Goal: Task Accomplishment & Management: Complete application form

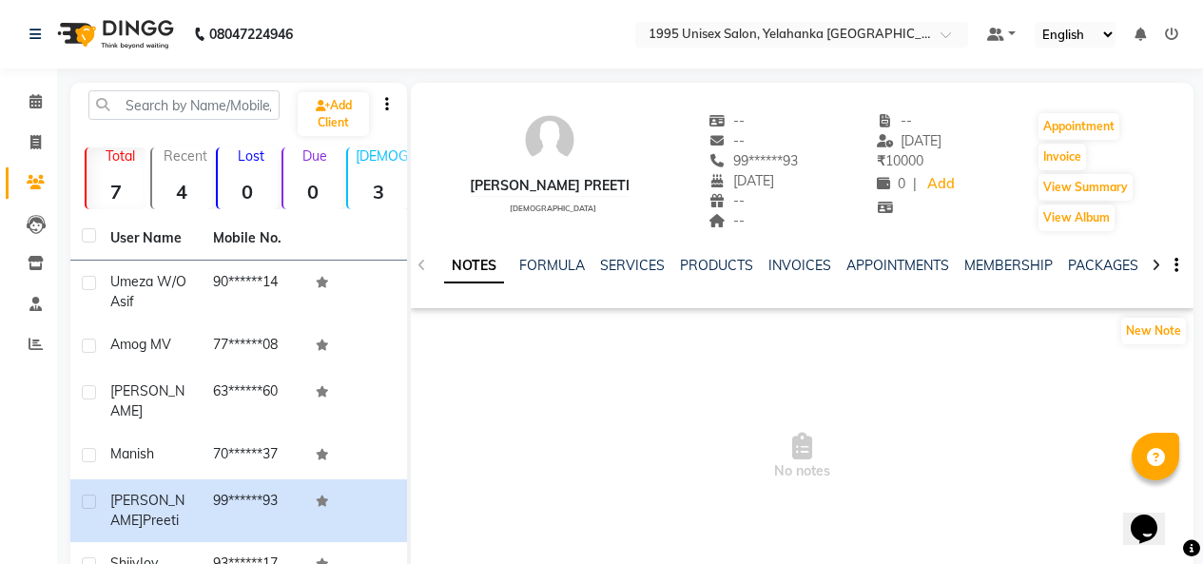
click at [136, 26] on img at bounding box center [114, 34] width 130 height 53
click at [137, 27] on img at bounding box center [114, 34] width 130 height 53
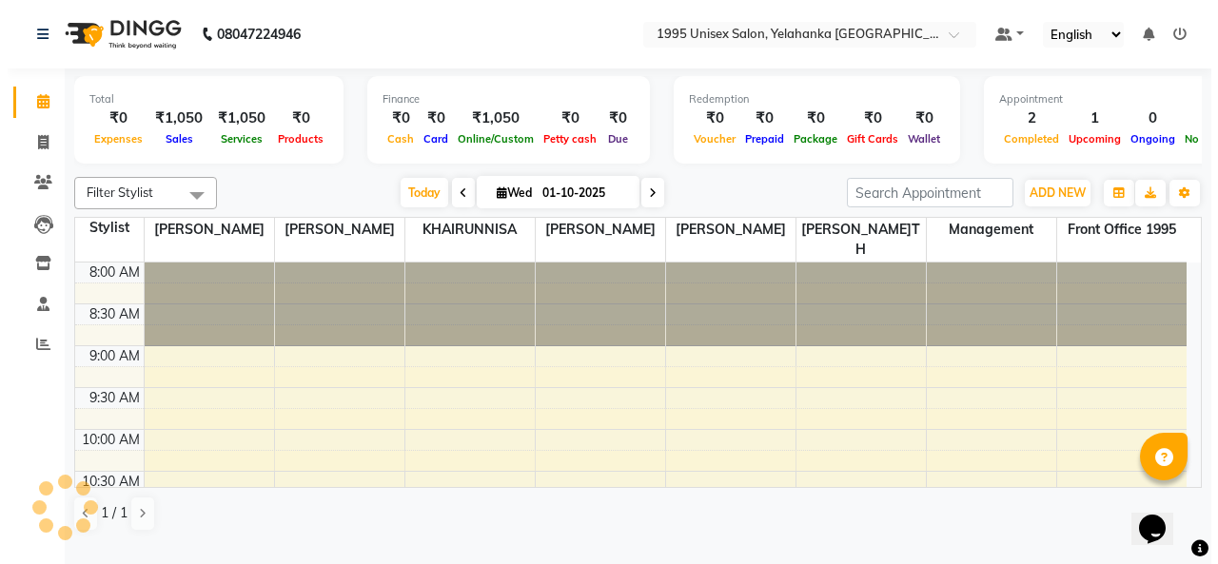
scroll to position [807, 0]
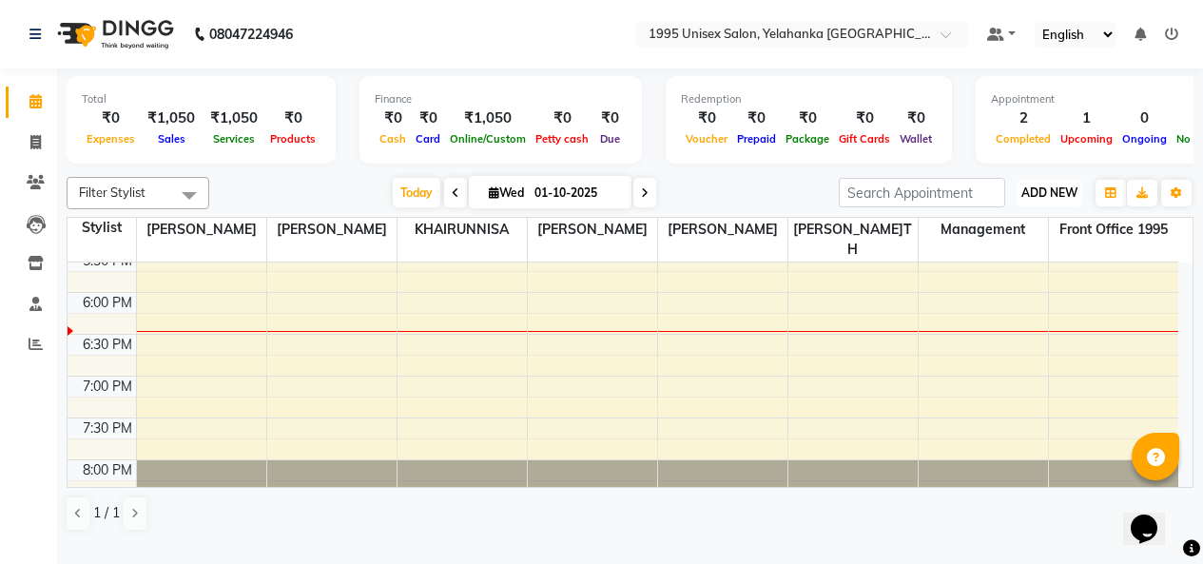
click at [1037, 200] on span "ADD NEW" at bounding box center [1050, 192] width 56 height 14
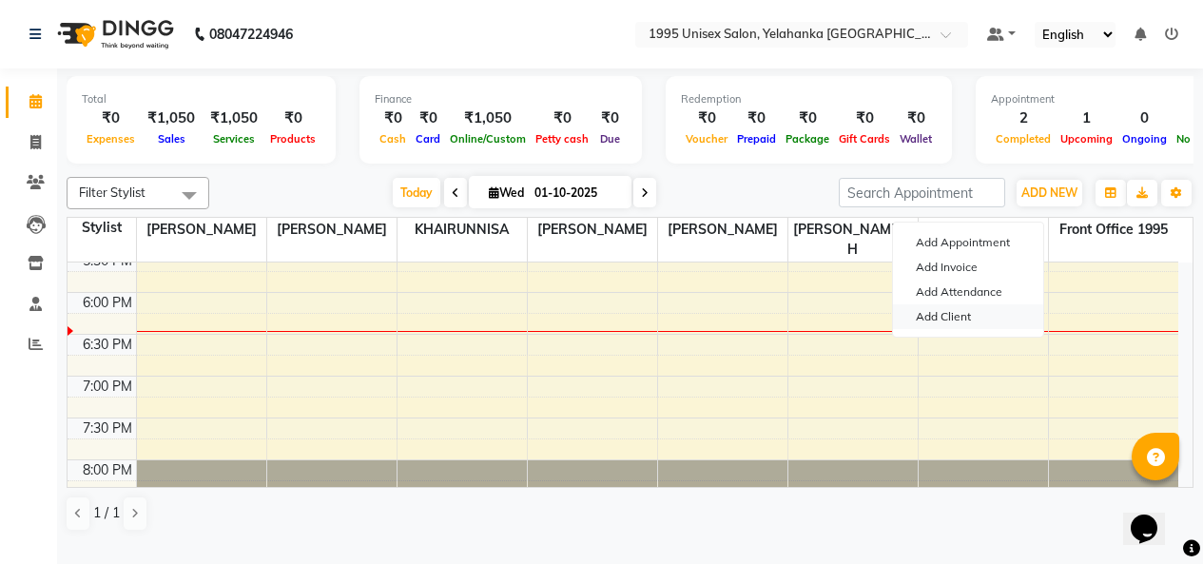
click at [957, 329] on link "Add Client" at bounding box center [968, 316] width 150 height 25
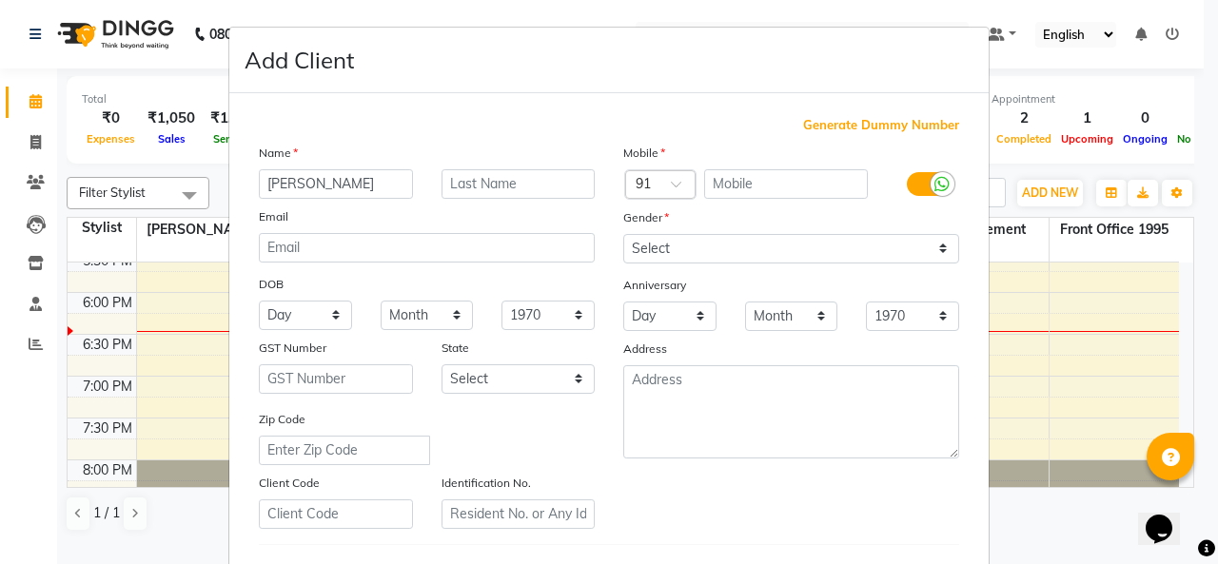
type input "[PERSON_NAME]"
click at [794, 199] on input "text" at bounding box center [786, 183] width 165 height 29
type input "9995499974"
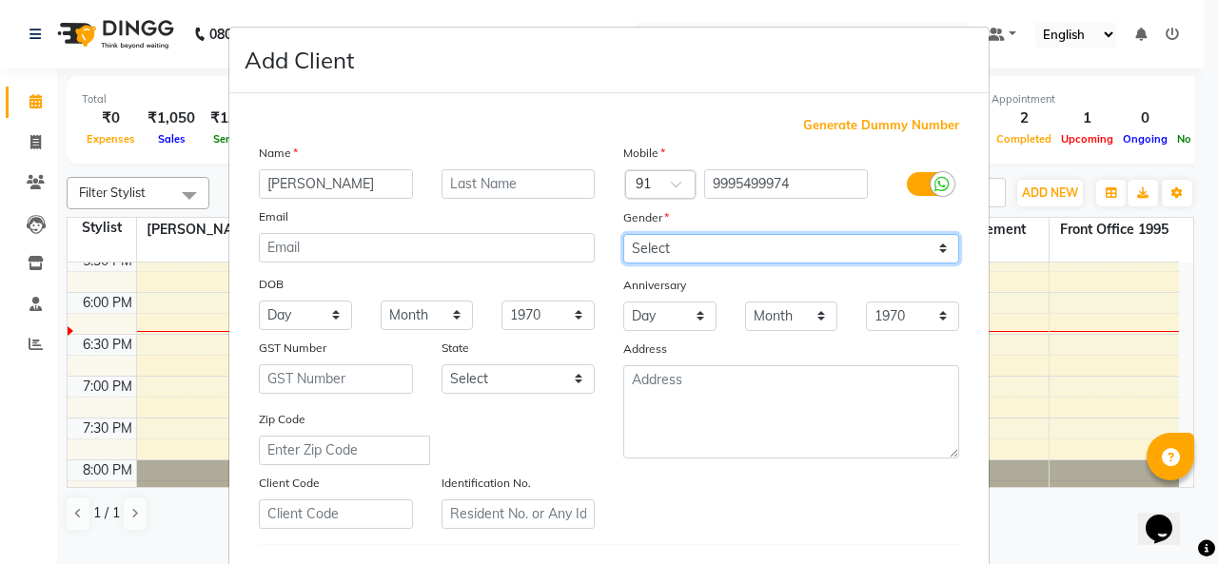
click at [831, 264] on select "Select [DEMOGRAPHIC_DATA] [DEMOGRAPHIC_DATA] Other Prefer Not To Say" at bounding box center [791, 248] width 336 height 29
select select "[DEMOGRAPHIC_DATA]"
click at [623, 264] on select "Select [DEMOGRAPHIC_DATA] [DEMOGRAPHIC_DATA] Other Prefer Not To Say" at bounding box center [791, 248] width 336 height 29
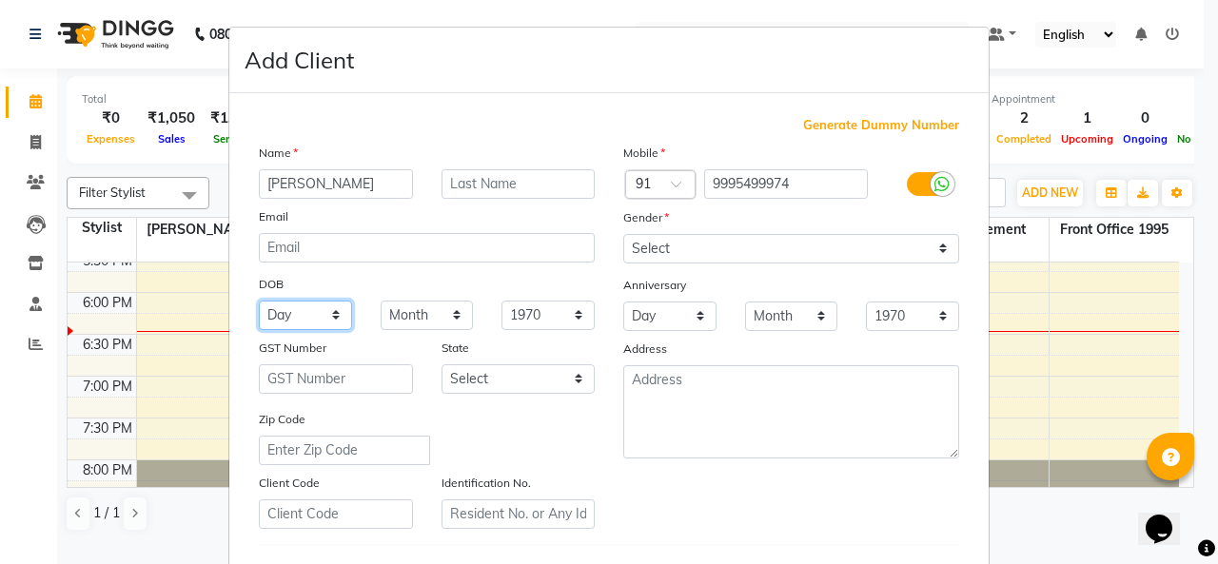
click at [294, 330] on select "Day 01 02 03 04 05 06 07 08 09 10 11 12 13 14 15 16 17 18 19 20 21 22 23 24 25 …" at bounding box center [305, 315] width 93 height 29
select select "10"
click at [259, 330] on select "Day 01 02 03 04 05 06 07 08 09 10 11 12 13 14 15 16 17 18 19 20 21 22 23 24 25 …" at bounding box center [305, 315] width 93 height 29
click at [447, 330] on select "Month January February March April May June July August September October Novem…" at bounding box center [427, 315] width 93 height 29
select select "12"
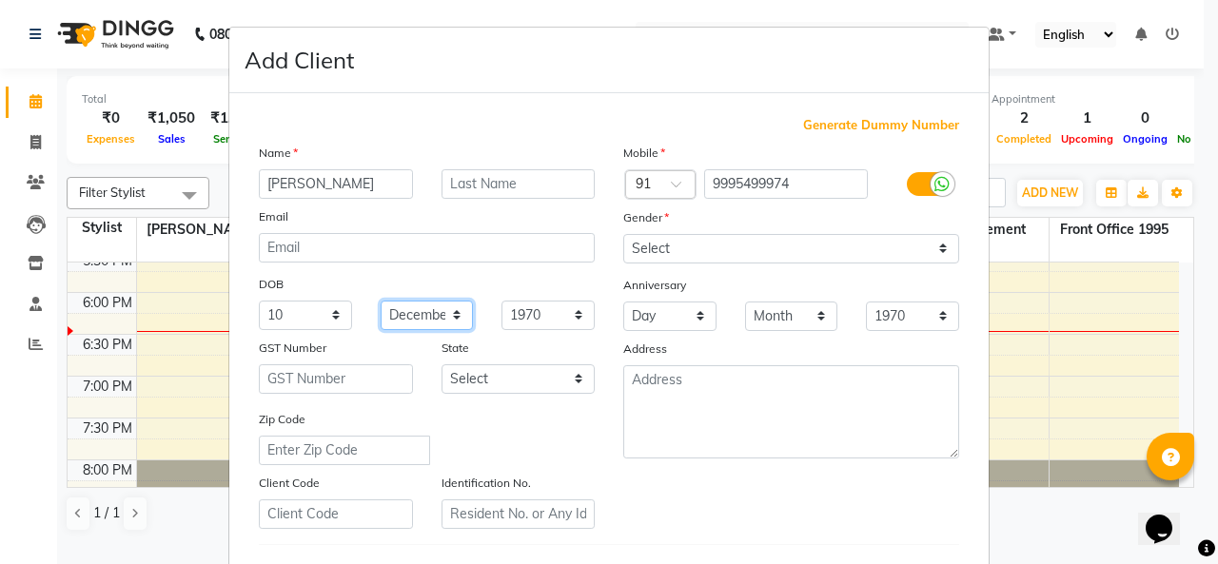
click at [381, 330] on select "Month January February March April May June July August September October Novem…" at bounding box center [427, 315] width 93 height 29
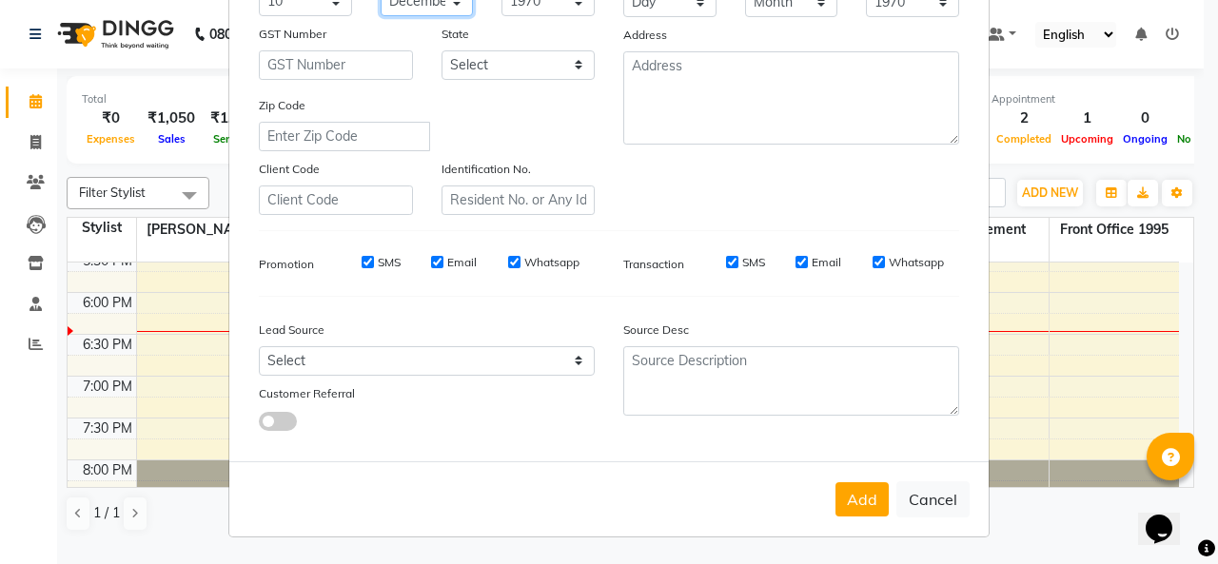
scroll to position [190, 0]
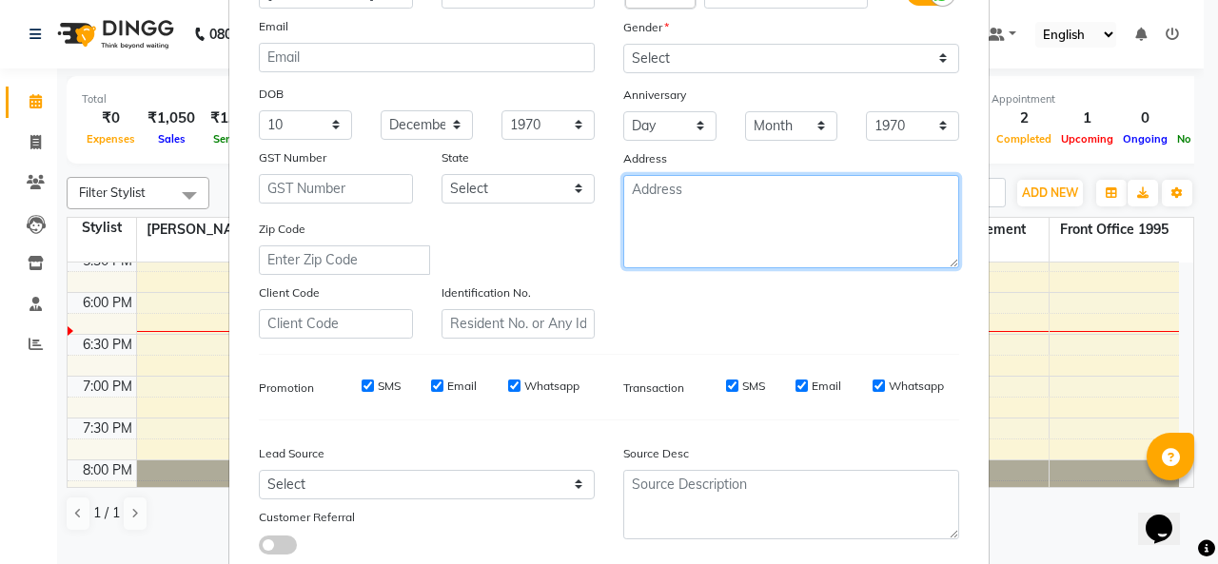
click at [681, 268] on textarea at bounding box center [791, 221] width 336 height 93
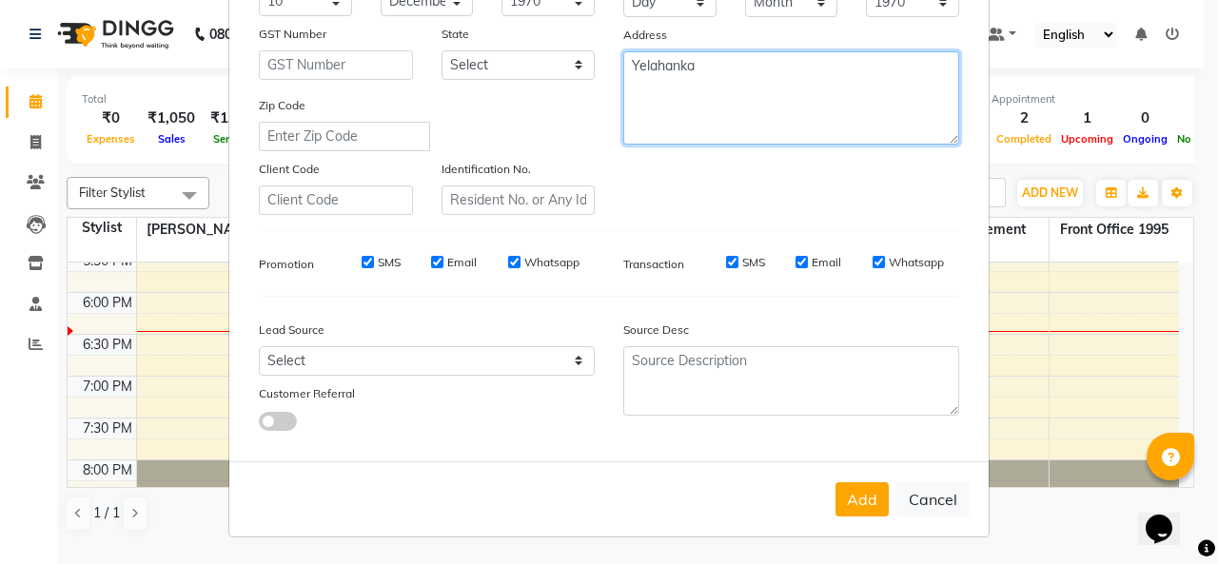
scroll to position [476, 0]
type textarea "Yelahanka"
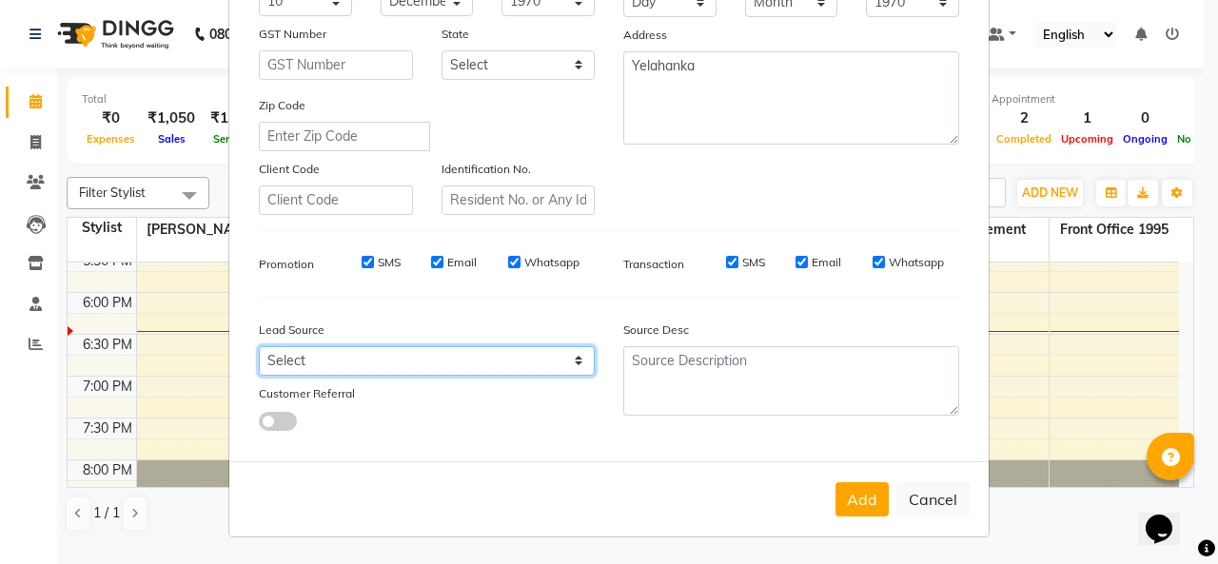
click at [551, 346] on select "Select Walk-in Referral Internet Friend Word of Mouth Advertisement Facebook Ju…" at bounding box center [427, 360] width 336 height 29
select select "57328"
click at [259, 346] on select "Select Walk-in Referral Internet Friend Word of Mouth Advertisement Facebook Ju…" at bounding box center [427, 360] width 336 height 29
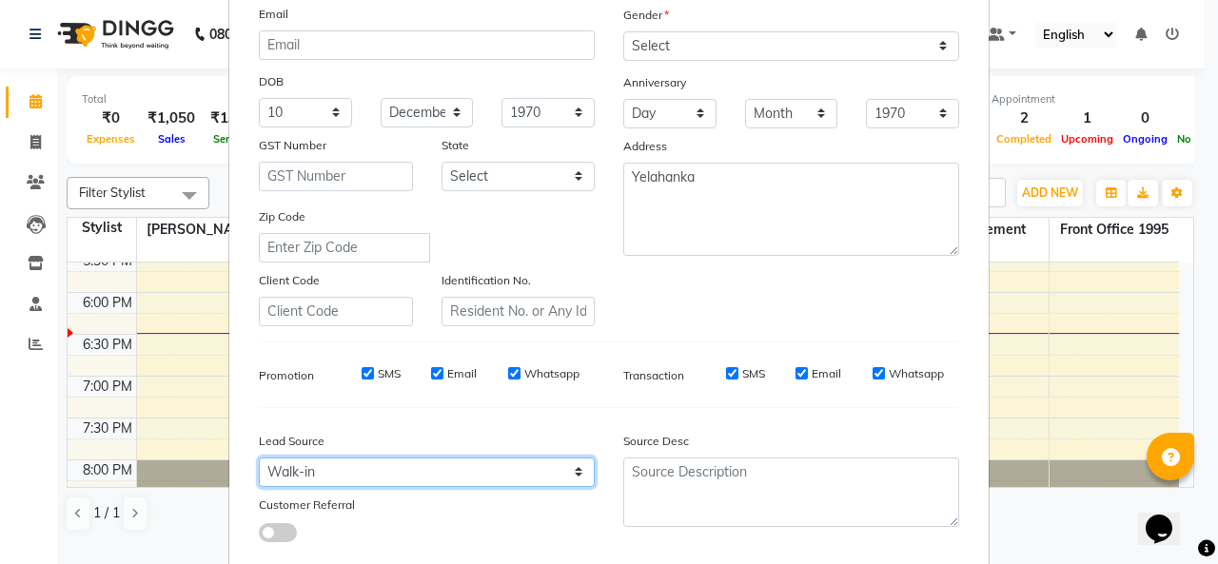
scroll to position [386, 0]
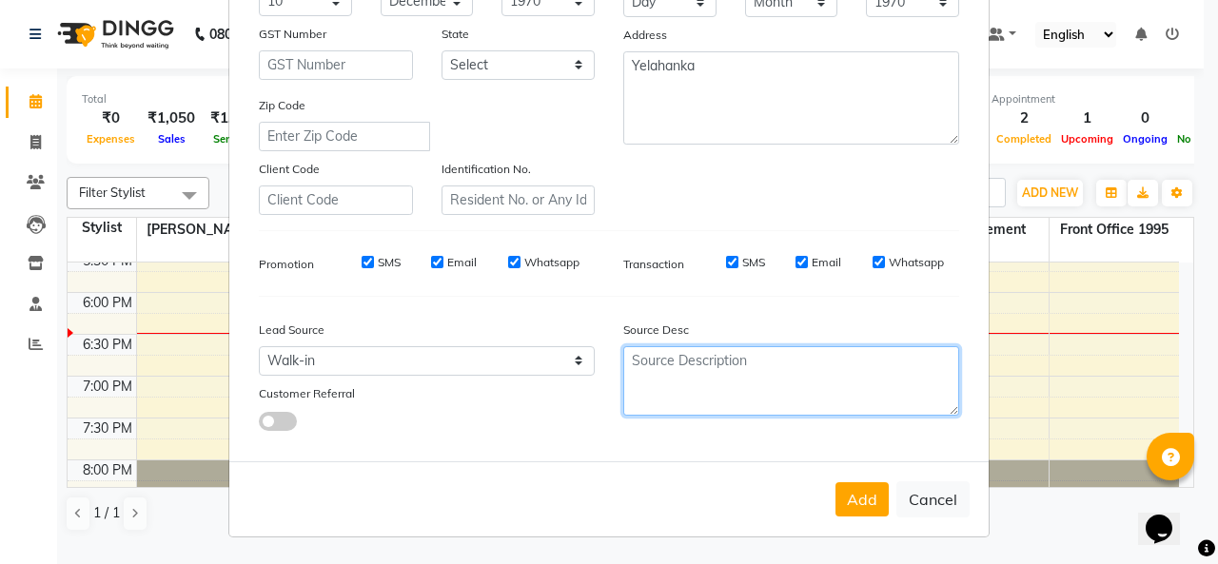
click at [674, 409] on textarea at bounding box center [791, 380] width 336 height 69
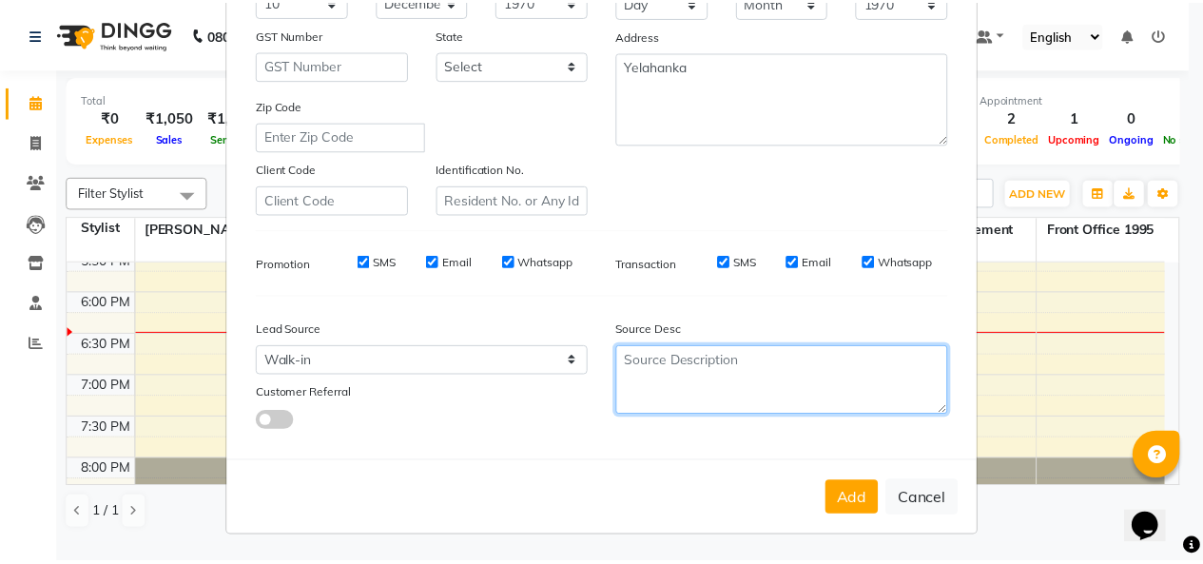
scroll to position [481, 0]
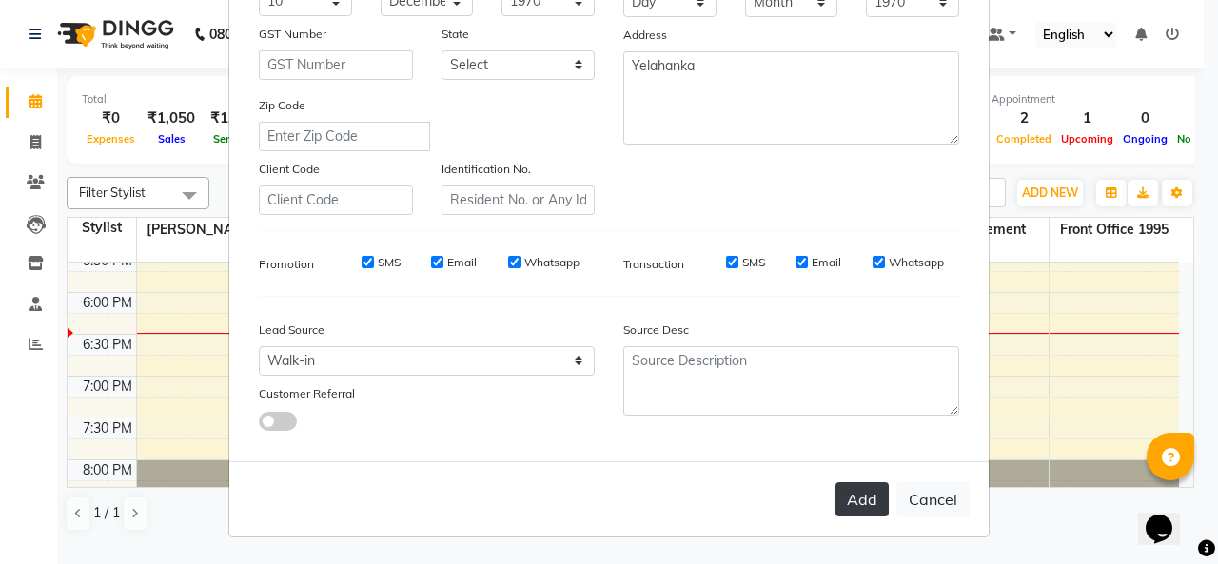
click at [835, 482] on button "Add" at bounding box center [861, 499] width 53 height 34
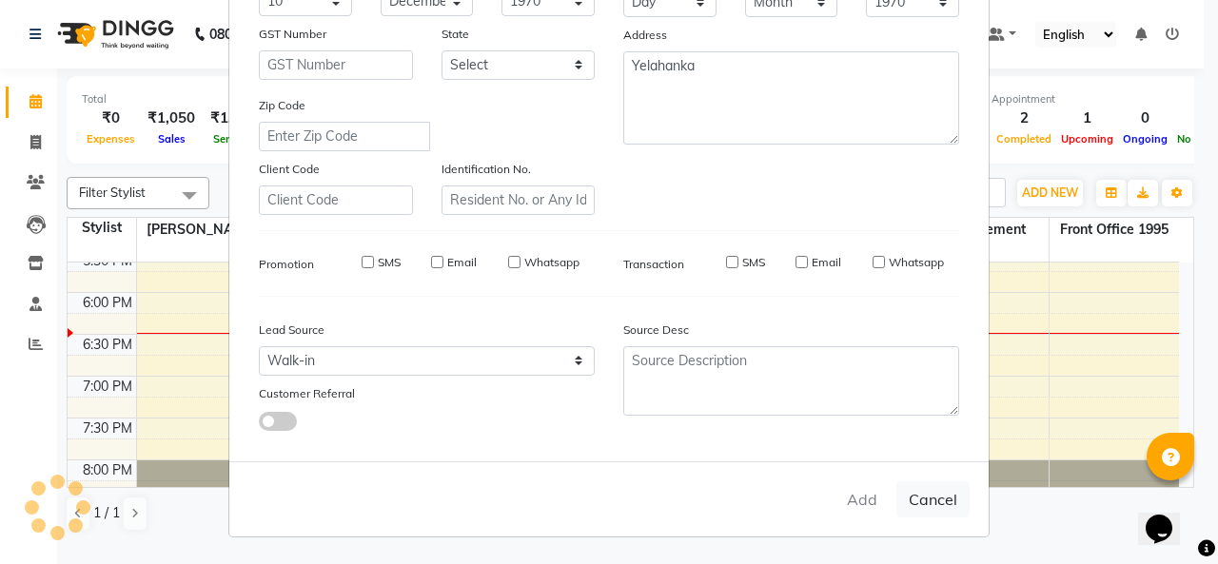
select select
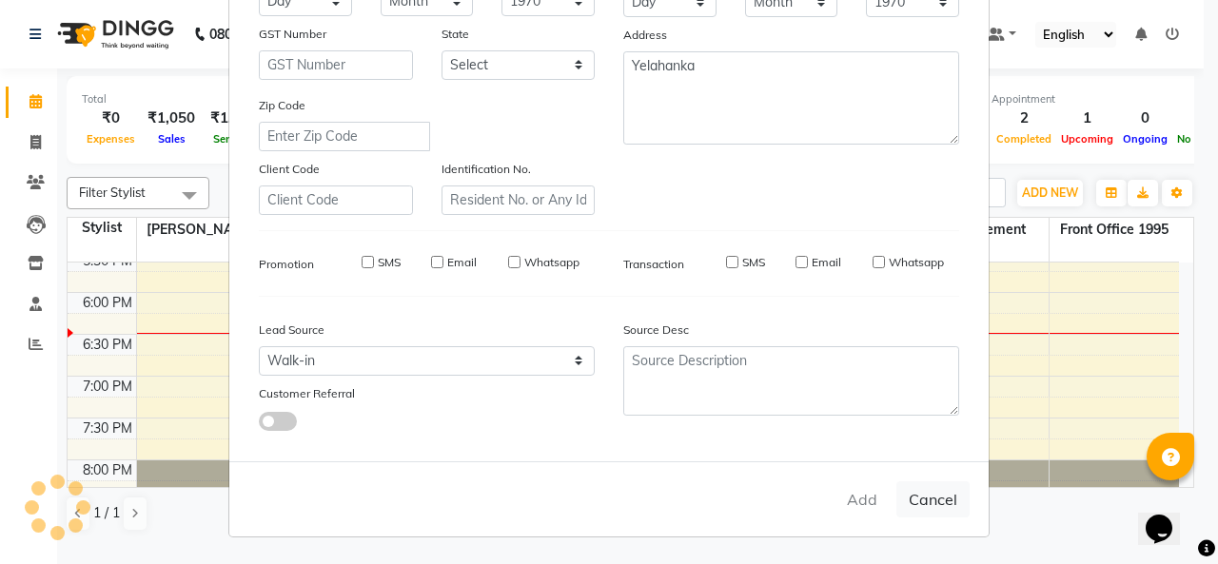
select select
checkbox input "false"
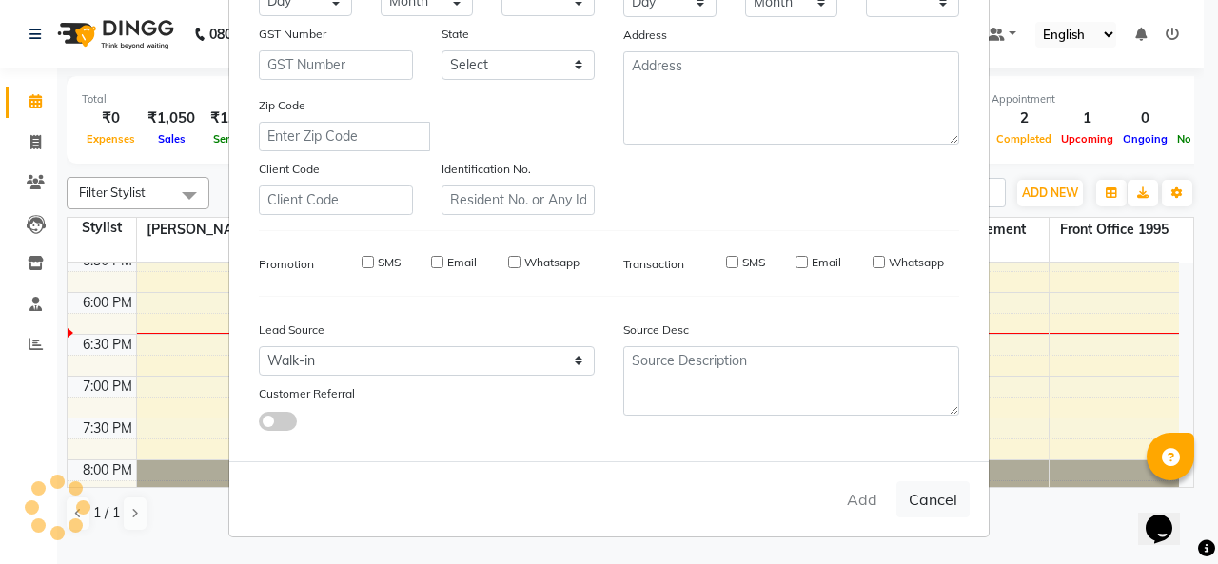
checkbox input "false"
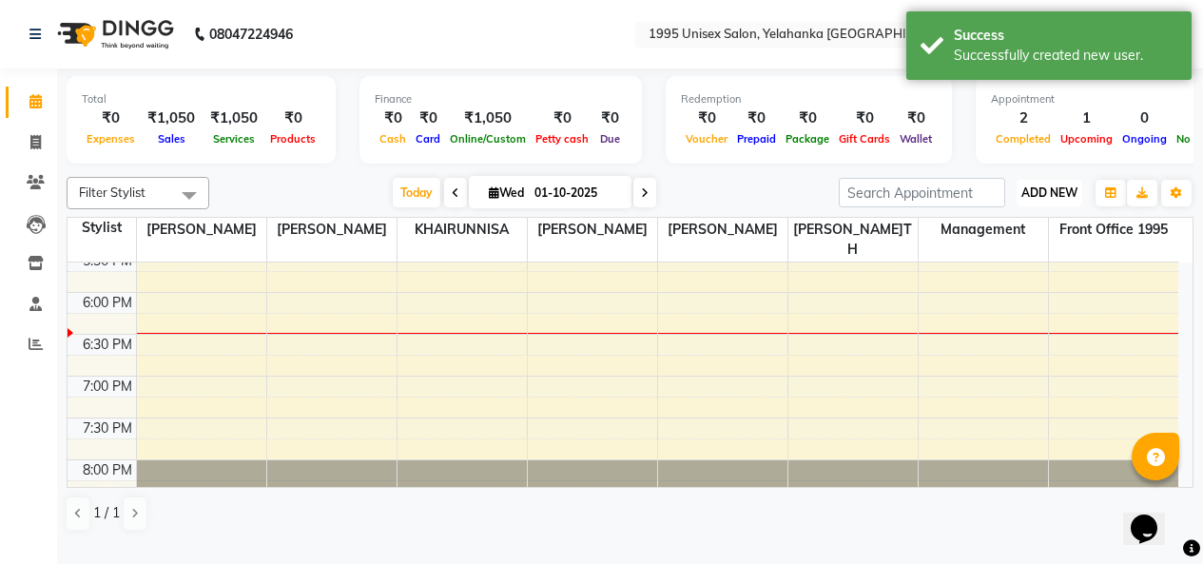
click at [1056, 200] on span "ADD NEW" at bounding box center [1050, 192] width 56 height 14
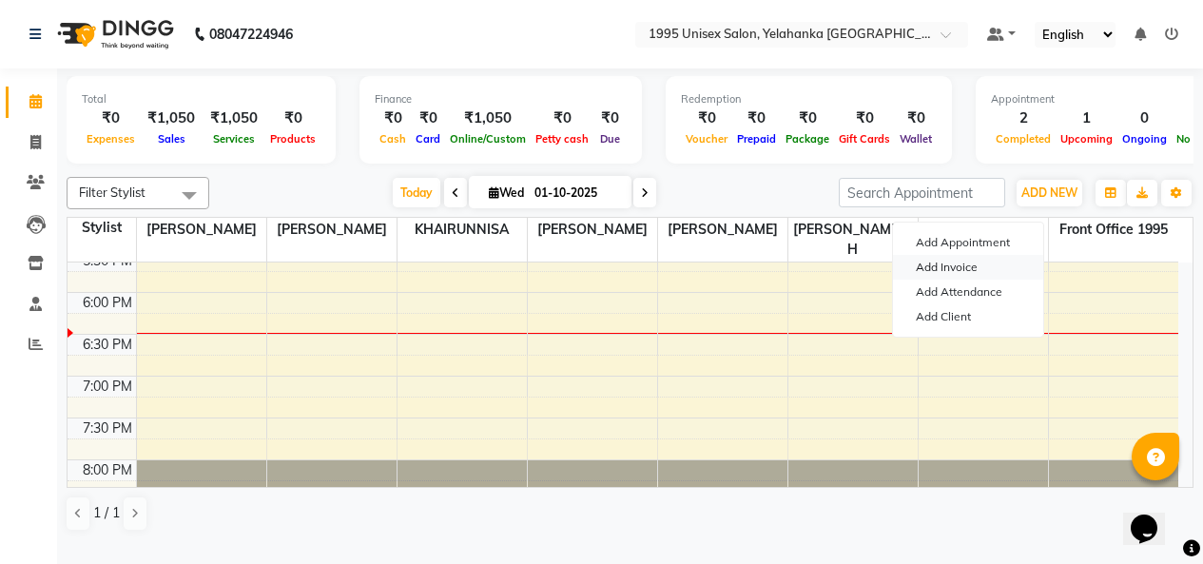
click at [948, 279] on link "Add Invoice" at bounding box center [968, 267] width 150 height 25
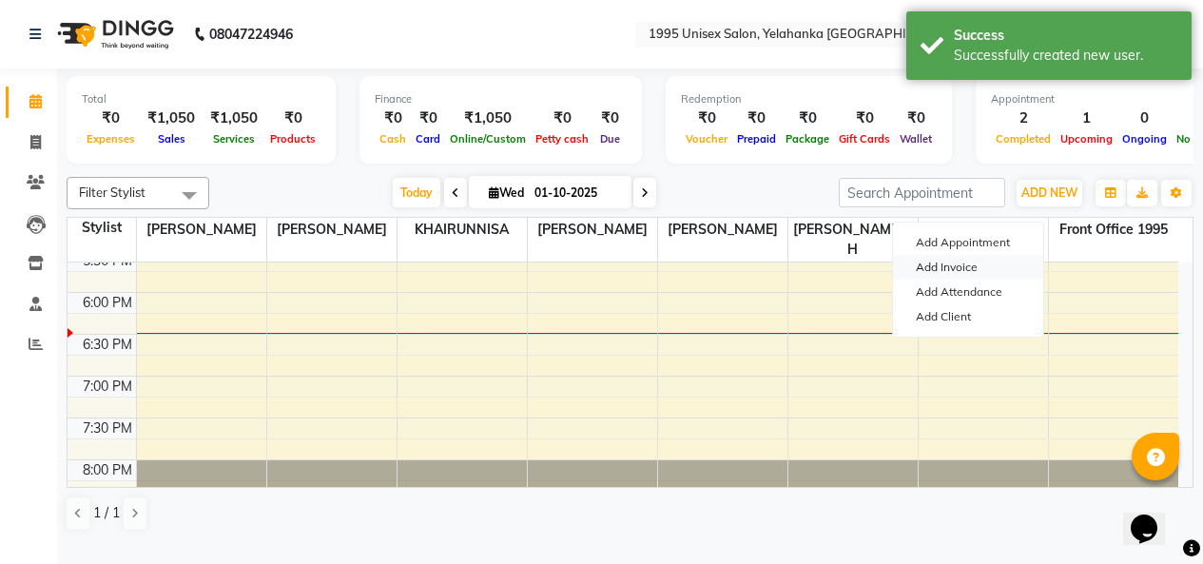
select select "service"
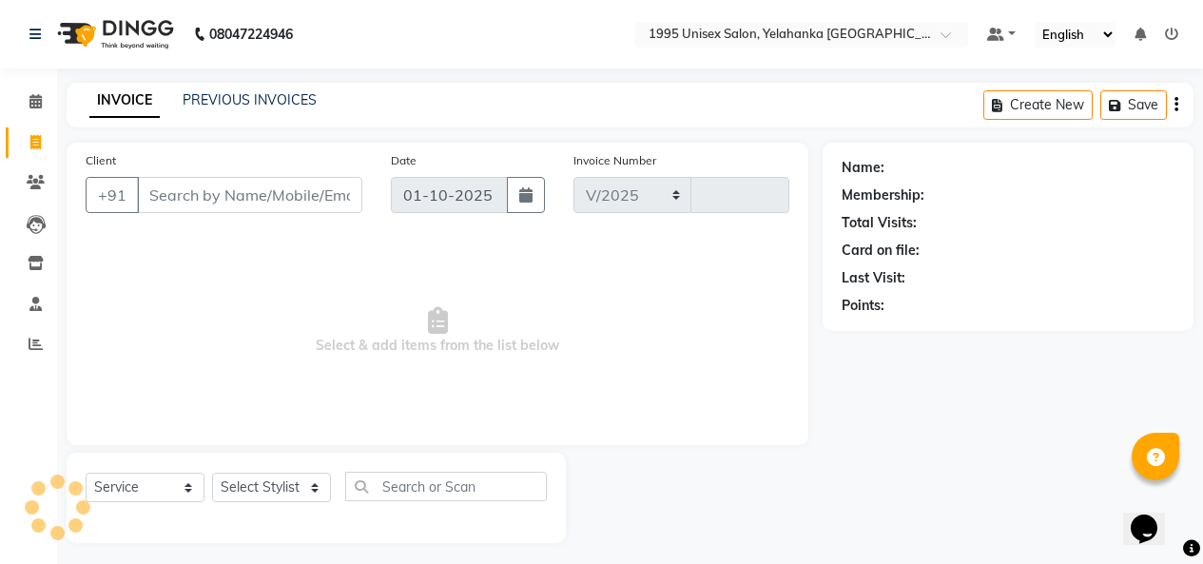
select select "8994"
type input "0006"
drag, startPoint x: 264, startPoint y: 210, endPoint x: 276, endPoint y: 220, distance: 14.9
click at [276, 213] on input "Client" at bounding box center [249, 195] width 225 height 36
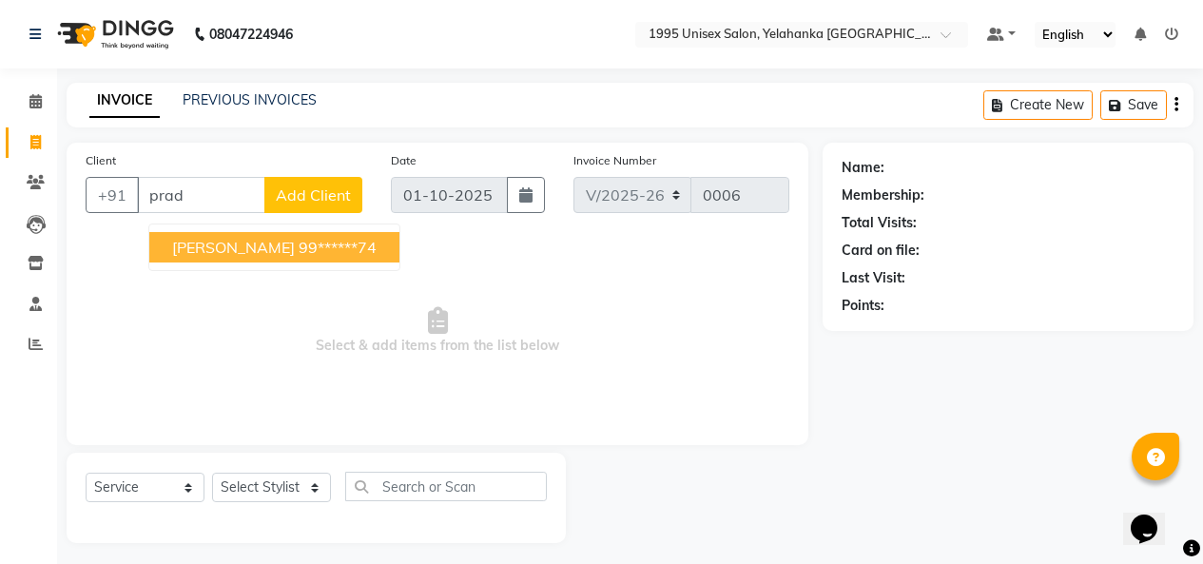
click at [282, 257] on span "[PERSON_NAME]" at bounding box center [233, 247] width 123 height 19
type input "99******74"
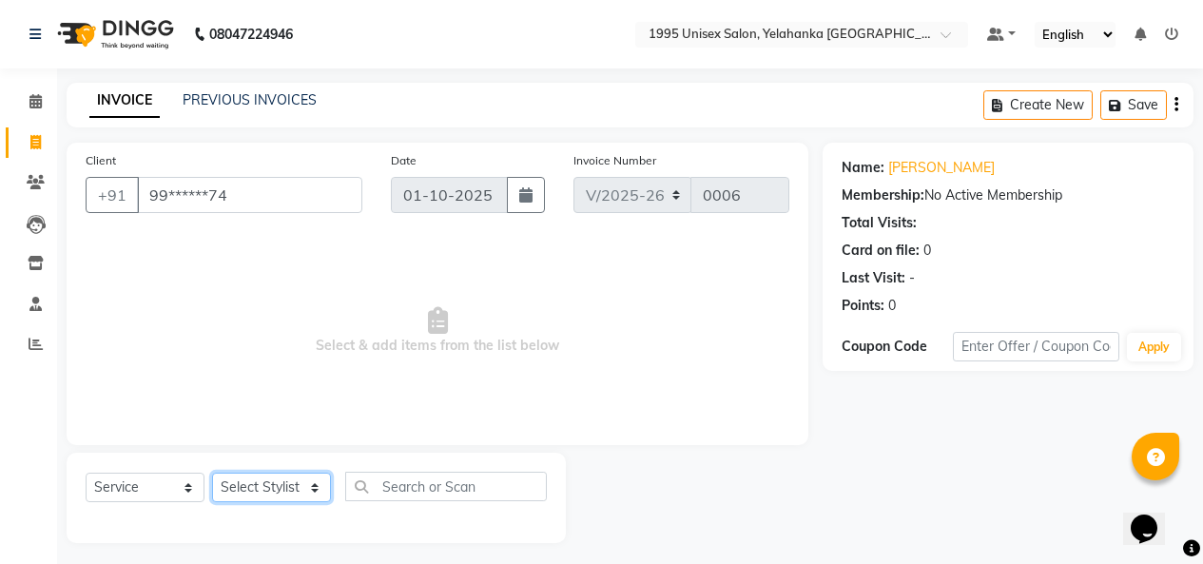
click at [274, 473] on select "Select Stylist [PERSON_NAME] [PERSON_NAME] [PERSON_NAME] KATHUM Front Office 19…" at bounding box center [271, 487] width 119 height 29
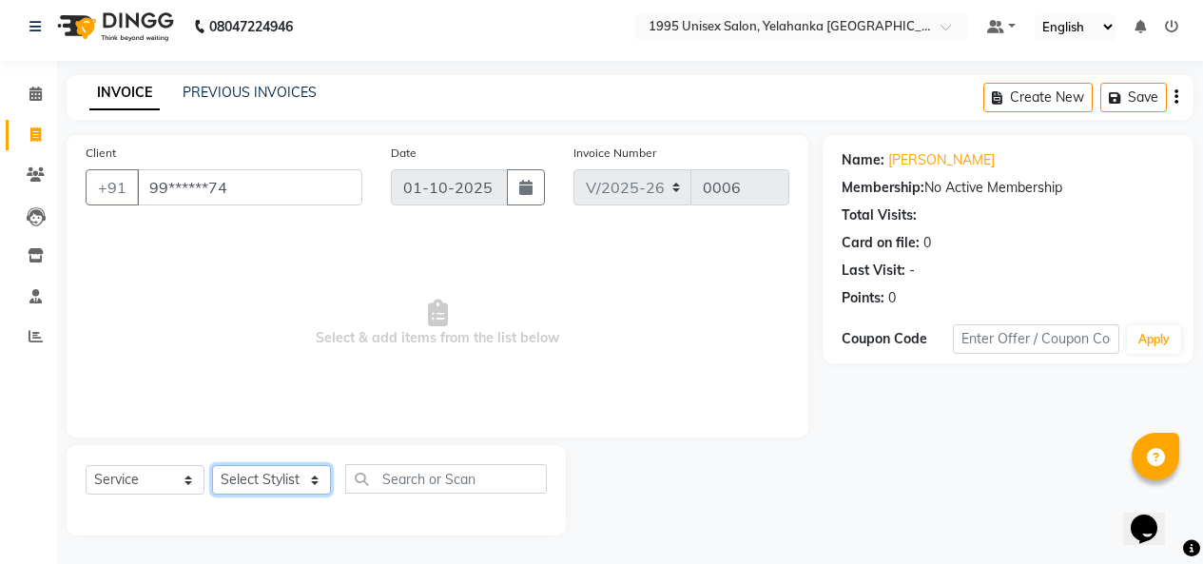
select select "91486"
click at [219, 465] on select "Select Stylist [PERSON_NAME] [PERSON_NAME] [PERSON_NAME] KATHUM Front Office 19…" at bounding box center [271, 479] width 119 height 29
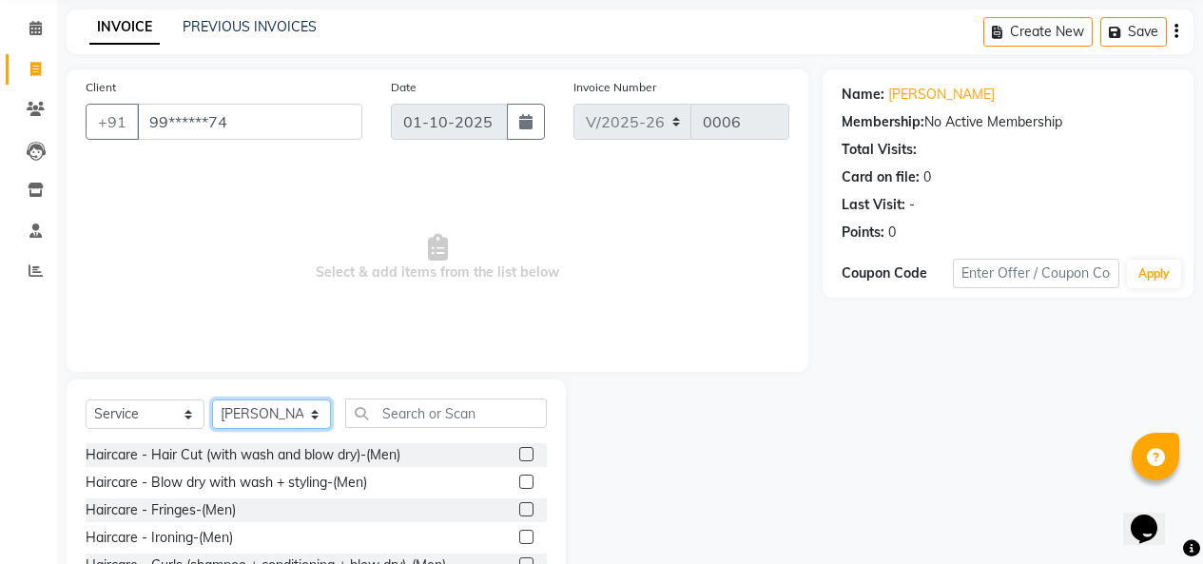
scroll to position [168, 0]
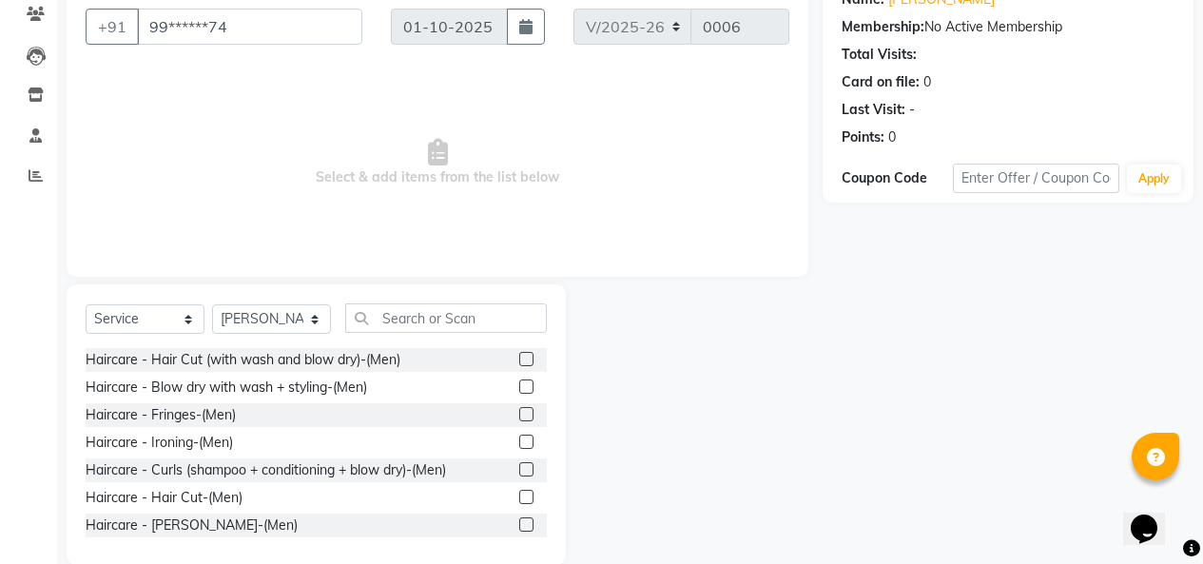
click at [519, 366] on label at bounding box center [526, 359] width 14 height 14
click at [519, 366] on input "checkbox" at bounding box center [525, 360] width 12 height 12
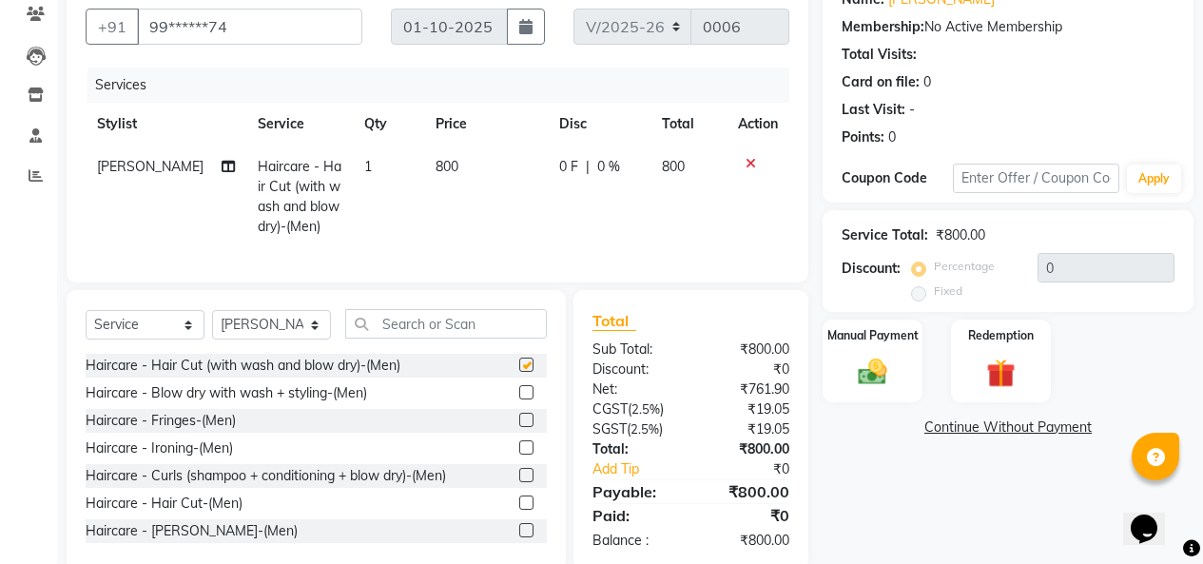
checkbox input "false"
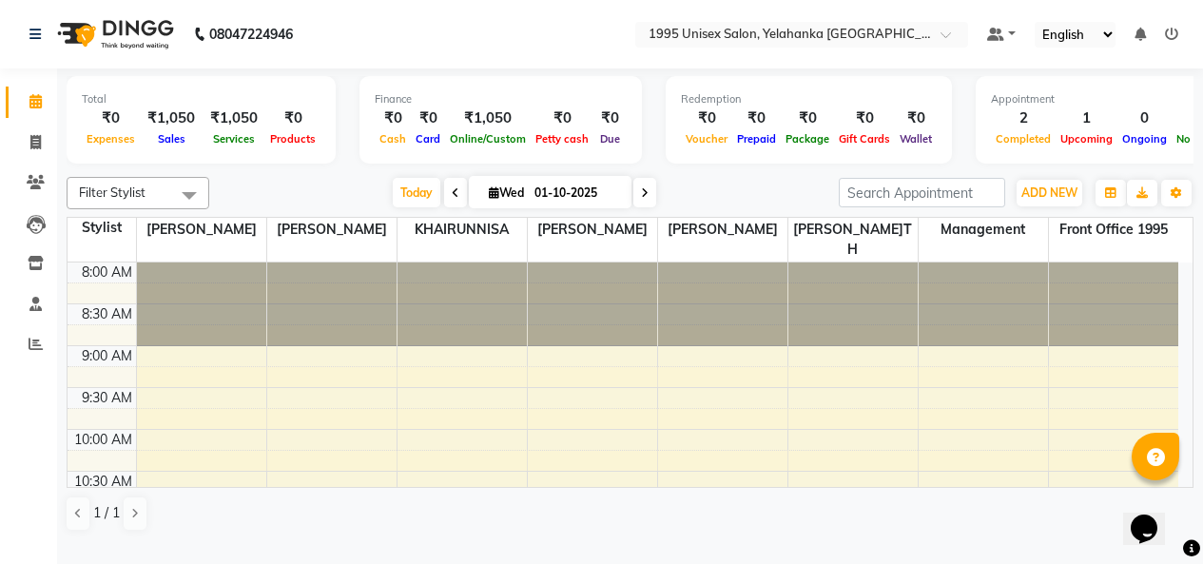
scroll to position [478, 0]
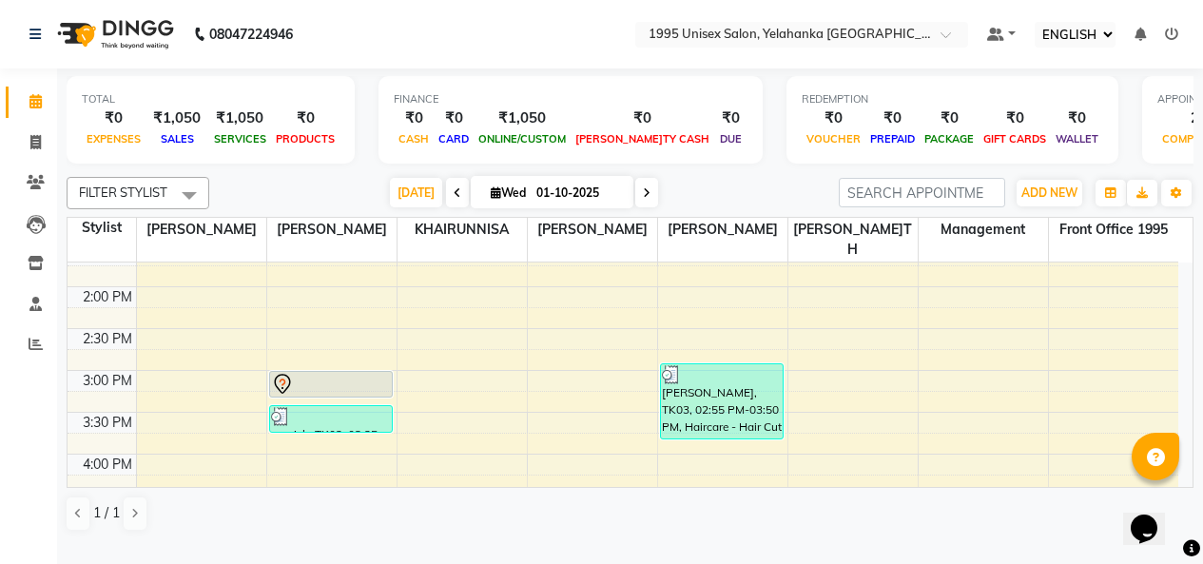
select select "en"
